Goal: Task Accomplishment & Management: Use online tool/utility

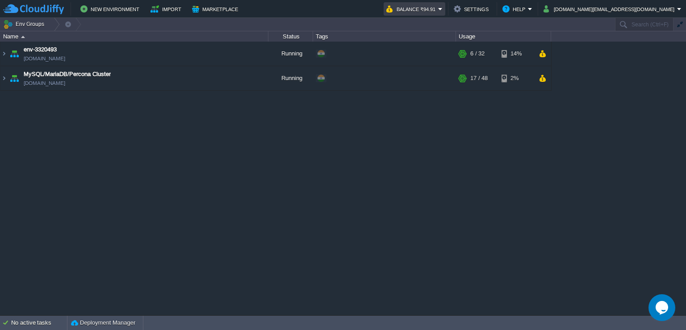
click at [443, 8] on em "Balance ₹94.91" at bounding box center [414, 9] width 56 height 11
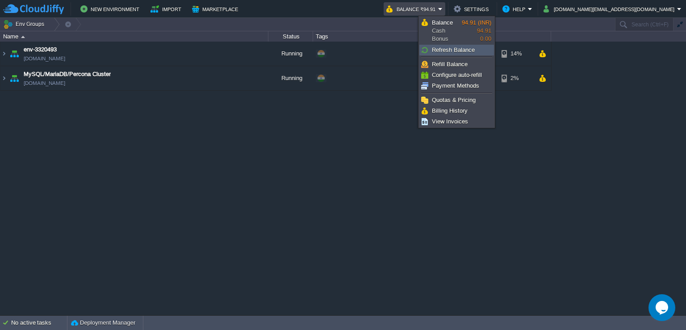
click at [457, 46] on span "Refresh Balance" at bounding box center [453, 49] width 43 height 7
click at [465, 59] on link "Refill Balance" at bounding box center [457, 64] width 74 height 10
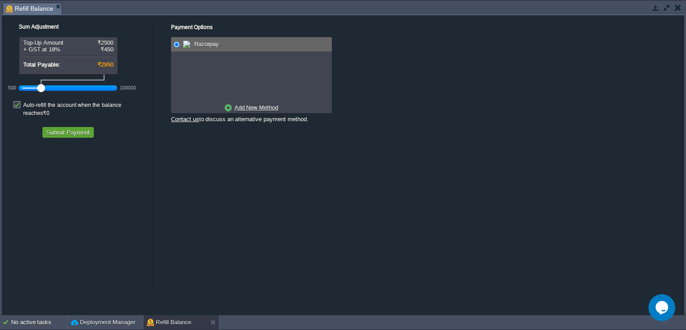
click at [25, 84] on div at bounding box center [68, 88] width 92 height 8
click at [23, 105] on label "Auto-refill the account when the balance reaches ₹0" at bounding box center [85, 109] width 125 height 16
click at [19, 101] on input "checkbox" at bounding box center [22, 98] width 6 height 6
checkbox input "false"
click at [87, 128] on button "Submit Payment" at bounding box center [68, 132] width 49 height 8
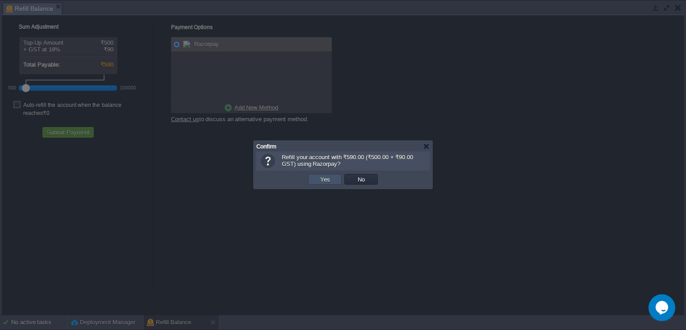
click at [330, 176] on button "Yes" at bounding box center [325, 179] width 15 height 8
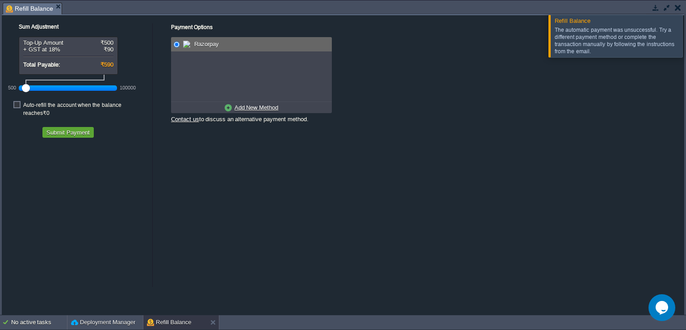
click at [578, 49] on div "The automatic payment was unsuccessful. Try a different payment method or compl…" at bounding box center [618, 40] width 126 height 29
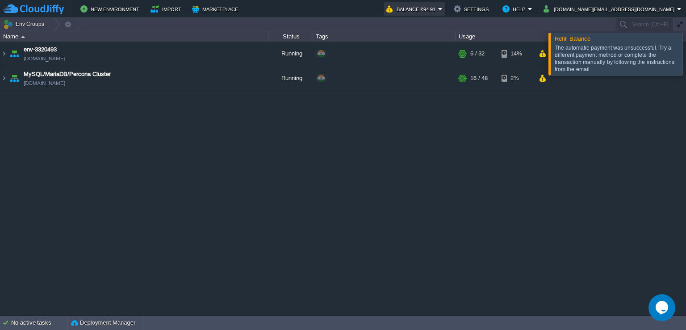
click at [438, 6] on button "Balance ₹94.91" at bounding box center [412, 9] width 52 height 11
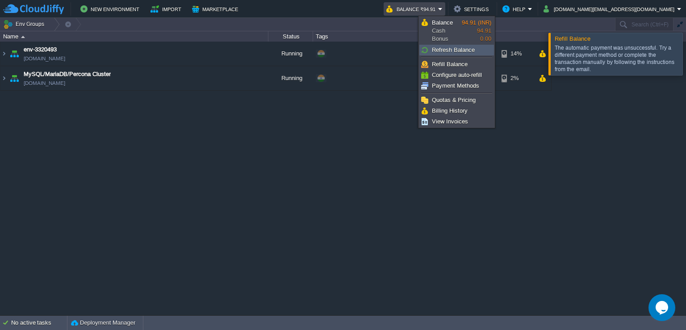
click at [463, 54] on link "Refresh Balance" at bounding box center [457, 50] width 74 height 10
click at [457, 106] on link "Billing History" at bounding box center [458, 111] width 77 height 10
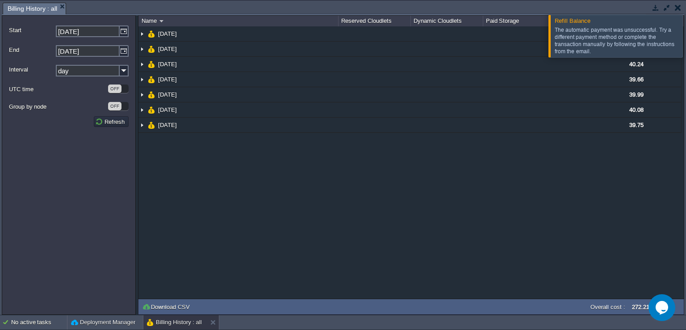
click at [686, 41] on div at bounding box center [697, 36] width 0 height 42
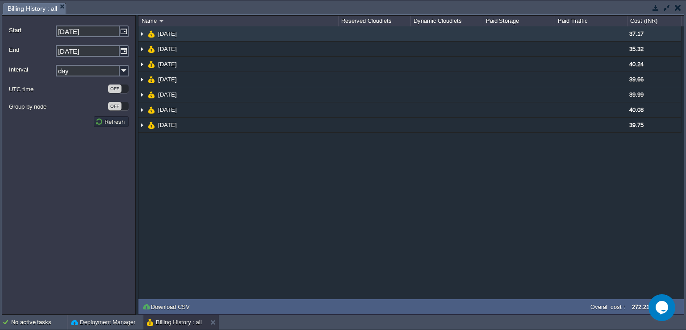
click at [140, 32] on img at bounding box center [141, 33] width 7 height 15
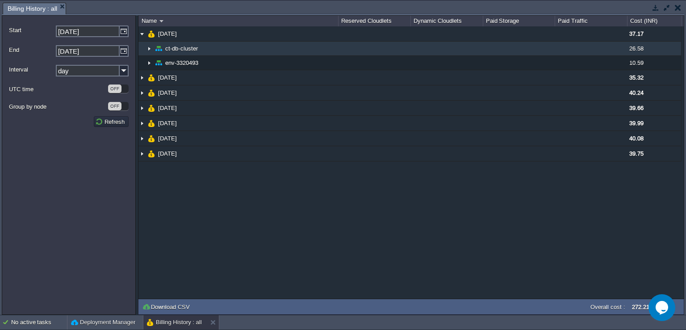
click at [150, 49] on img at bounding box center [149, 49] width 7 height 14
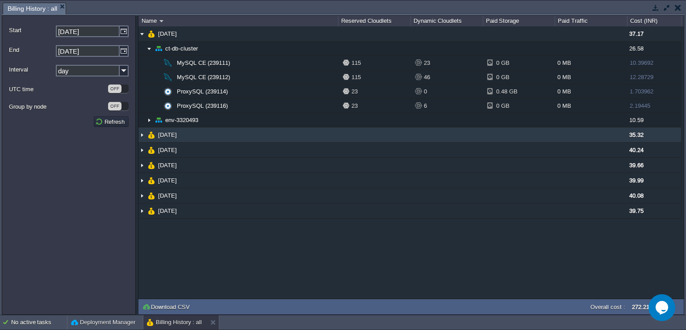
click at [140, 134] on img at bounding box center [141, 134] width 7 height 15
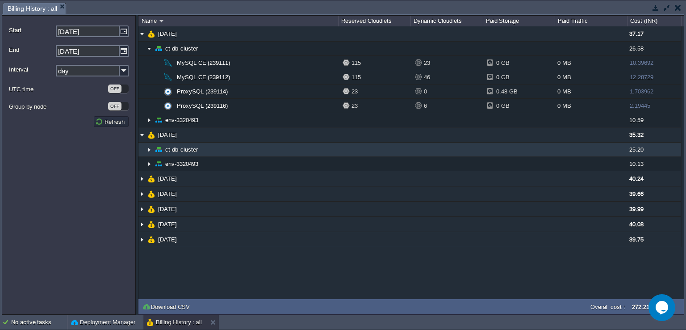
click at [151, 151] on img at bounding box center [149, 150] width 7 height 14
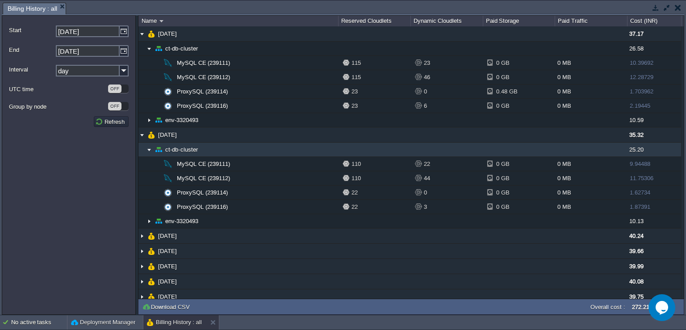
click at [151, 151] on img at bounding box center [149, 150] width 7 height 14
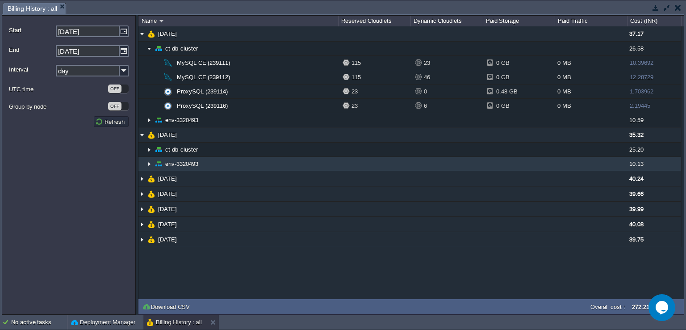
click at [149, 163] on img at bounding box center [149, 164] width 7 height 14
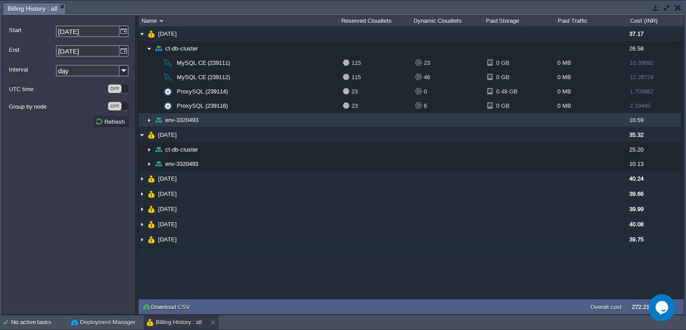
click at [150, 121] on img at bounding box center [149, 120] width 7 height 14
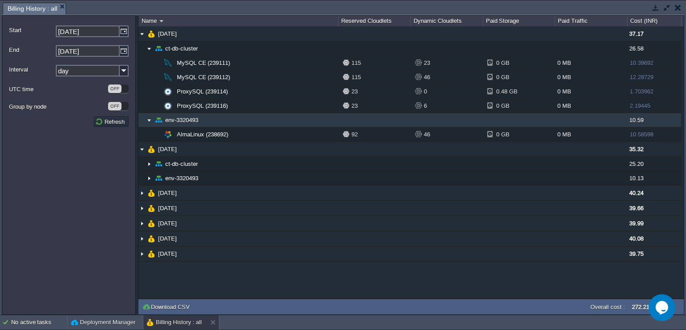
click at [150, 121] on img at bounding box center [149, 120] width 7 height 14
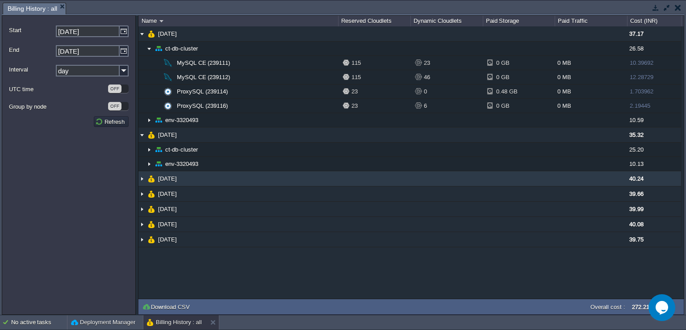
click at [143, 179] on img at bounding box center [141, 178] width 7 height 15
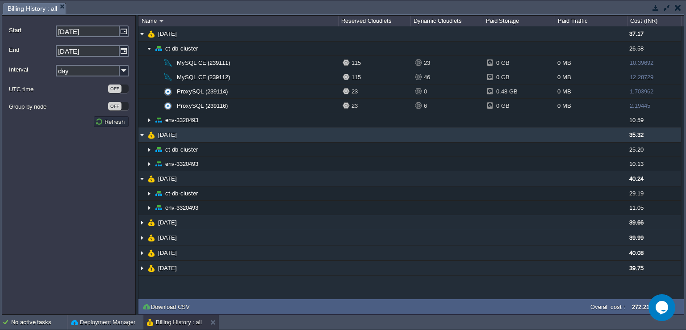
click at [140, 133] on img at bounding box center [141, 134] width 7 height 15
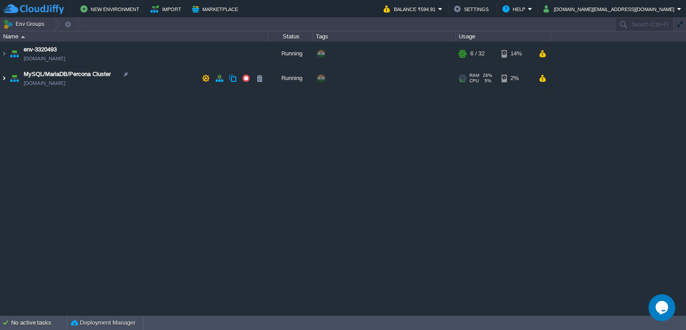
click at [3, 75] on img at bounding box center [3, 78] width 7 height 24
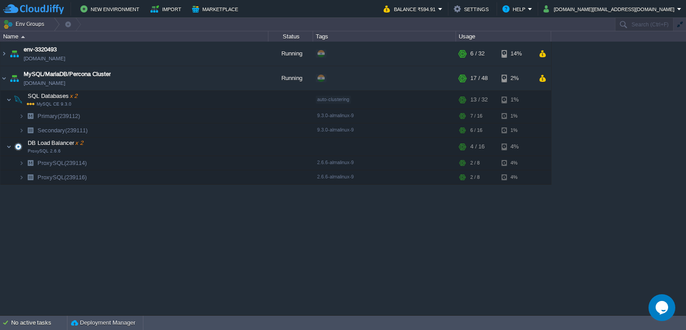
click at [205, 256] on div "env-3320493 [DOMAIN_NAME] Running + Add to Env Group RAM 18% CPU 2% 6 / 32 14% …" at bounding box center [343, 178] width 686 height 273
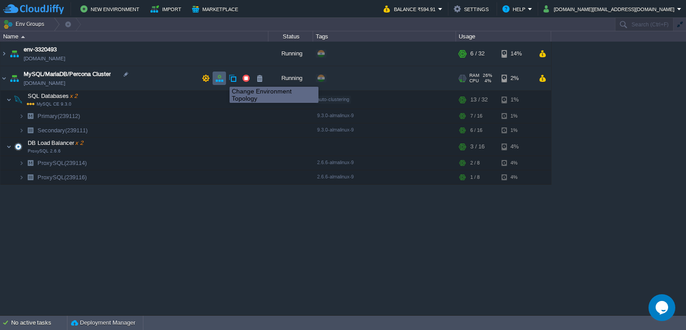
click at [218, 79] on button "button" at bounding box center [219, 78] width 8 height 8
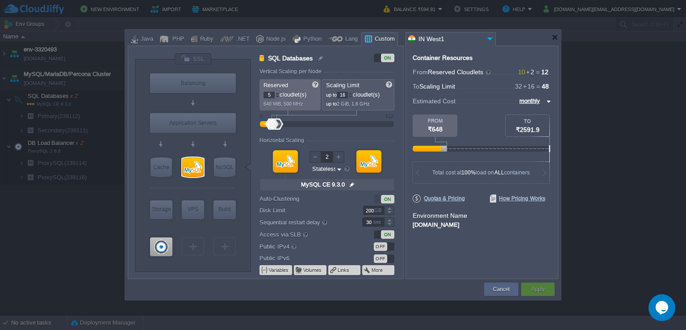
type input "ProxySQL 2.6.6"
click at [157, 242] on div at bounding box center [161, 246] width 22 height 19
type input "DB Load Balancer"
type input "1"
type input "8"
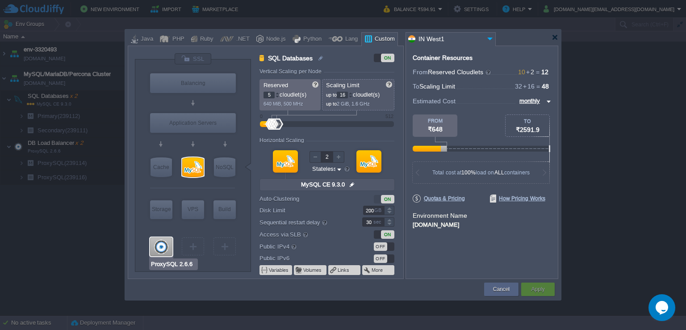
type input "ProxySQL 2.6.6"
type input "null"
type input "2.6.6-almalinux-9"
type input "0"
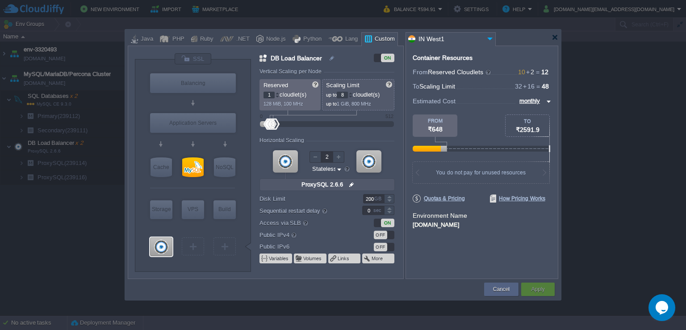
type input "MySQL CE 9.3.0"
click at [191, 164] on div at bounding box center [192, 167] width 21 height 20
type input "SQL Databases"
type input "5"
type input "16"
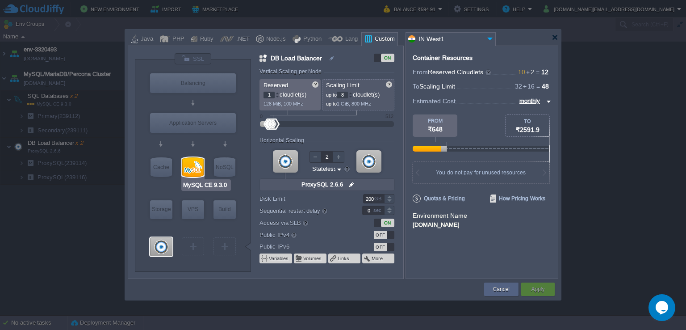
type input "MySQL CE 9.3.0"
type input "null"
type input "9.3.0-almalinux-9"
type input "30"
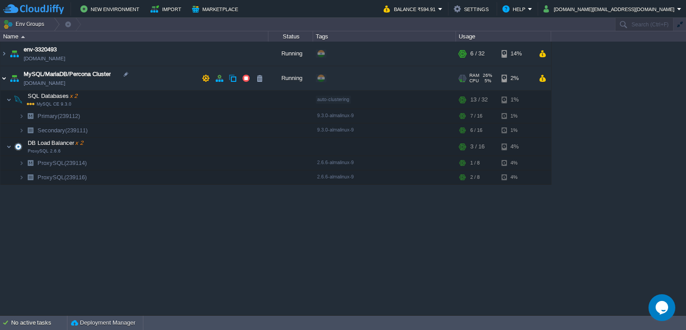
click at [2, 78] on img at bounding box center [3, 78] width 7 height 24
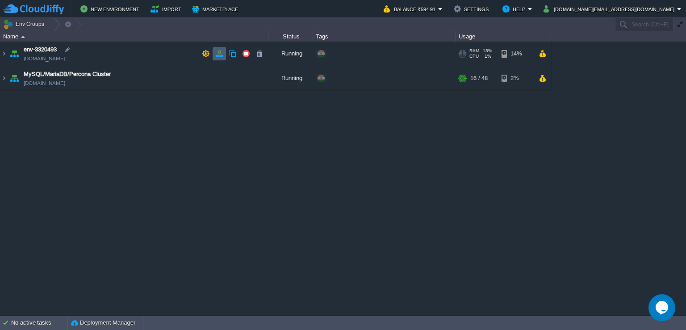
click at [218, 49] on td at bounding box center [219, 53] width 13 height 13
click at [382, 193] on div "env-3320493 [DOMAIN_NAME] Running + Add to Env Group RAM 18% CPU 1% 6 / 32 14% …" at bounding box center [343, 178] width 686 height 273
